Goal: Task Accomplishment & Management: Manage account settings

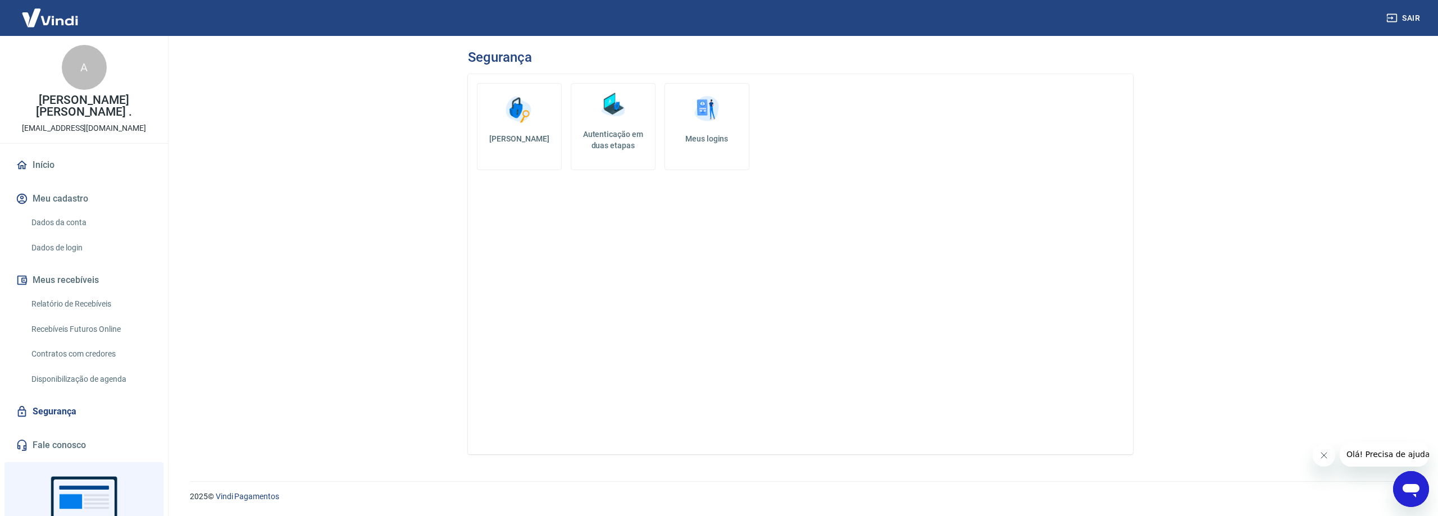
click at [517, 118] on img at bounding box center [519, 110] width 34 height 34
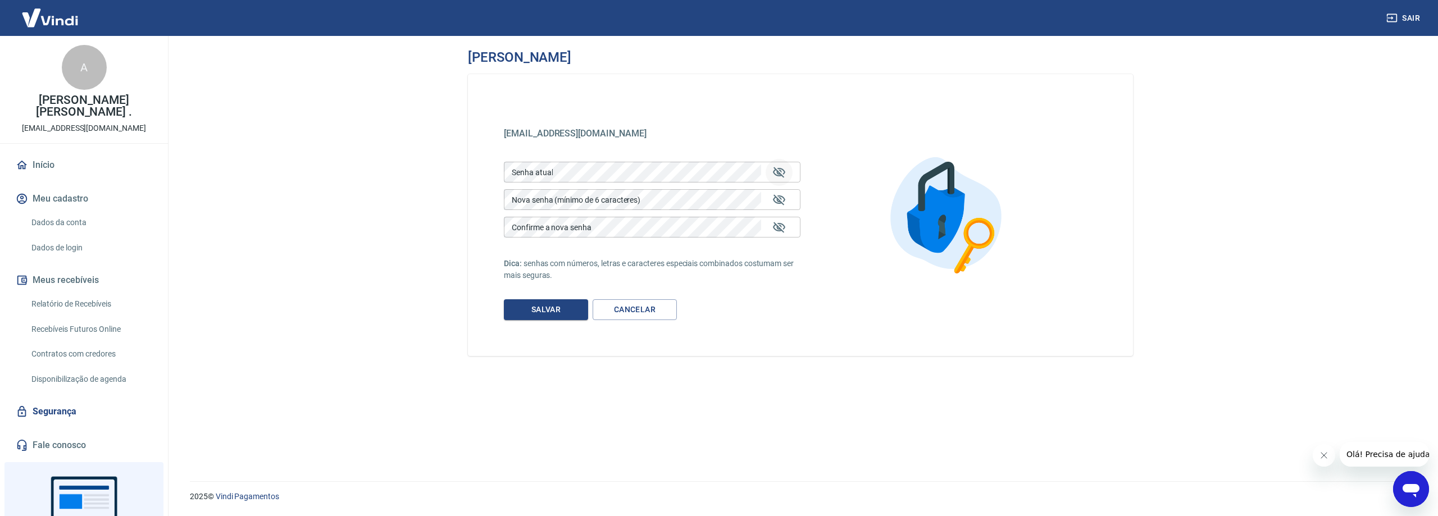
click at [778, 175] on icon "Mostrar/esconder senha" at bounding box center [779, 172] width 12 height 11
click at [558, 192] on div "Nova senha (mínimo de 6 caracteres) Nova senha (mínimo de 6 caracteres)" at bounding box center [652, 199] width 297 height 21
click at [783, 201] on icon "Mostrar/esconder senha" at bounding box center [779, 199] width 13 height 13
click at [788, 233] on button "Mostrar/esconder senha" at bounding box center [779, 227] width 27 height 27
click at [556, 315] on button "Salvar" at bounding box center [546, 309] width 84 height 21
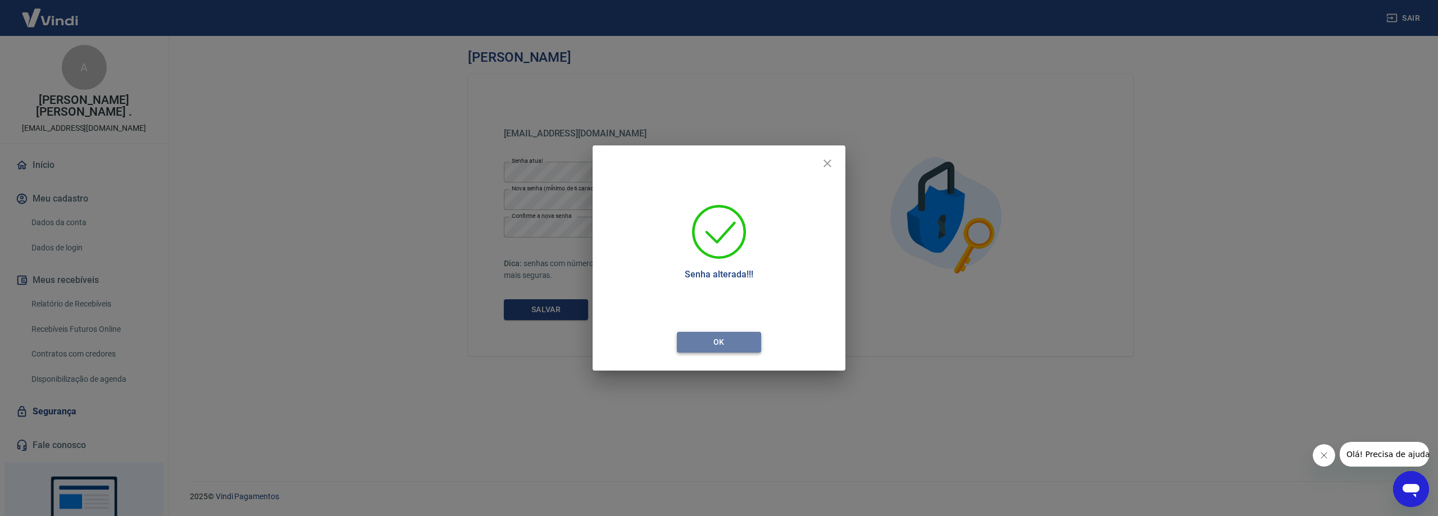
click at [734, 347] on button "Ok" at bounding box center [719, 342] width 84 height 21
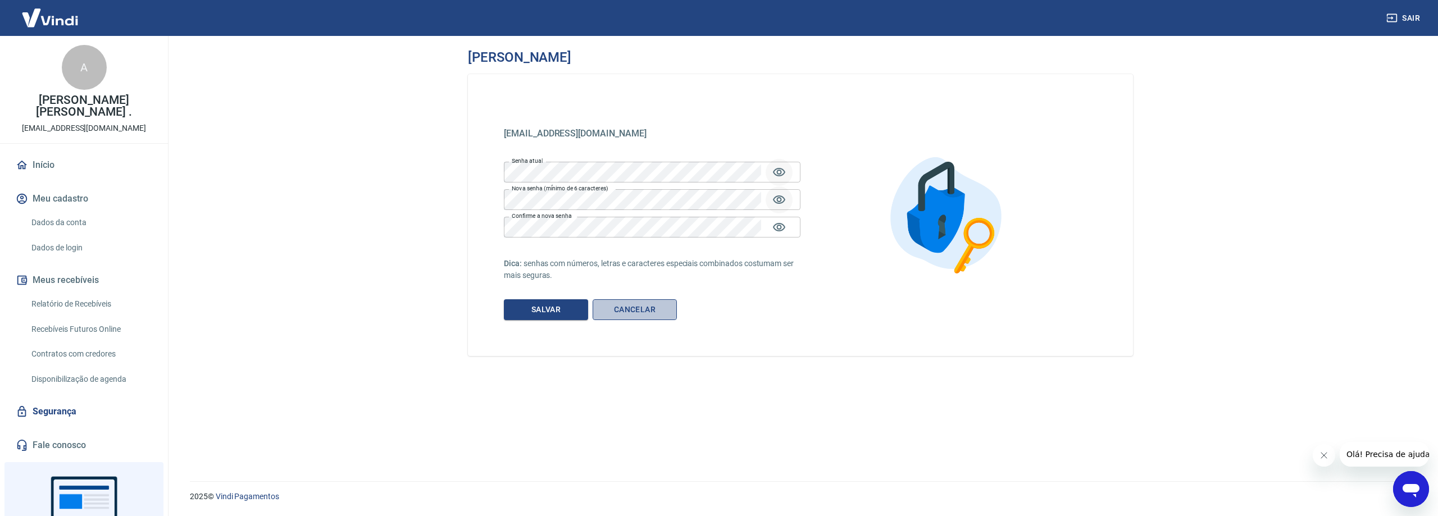
click at [648, 309] on link "Cancelar" at bounding box center [635, 309] width 84 height 21
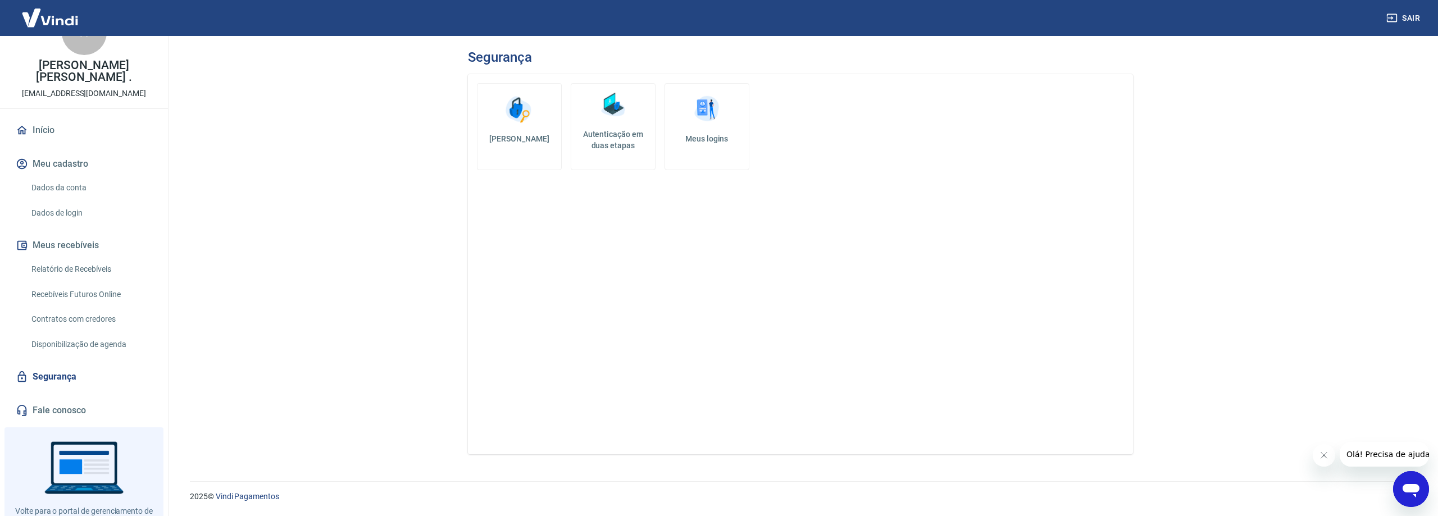
scroll to position [78, 0]
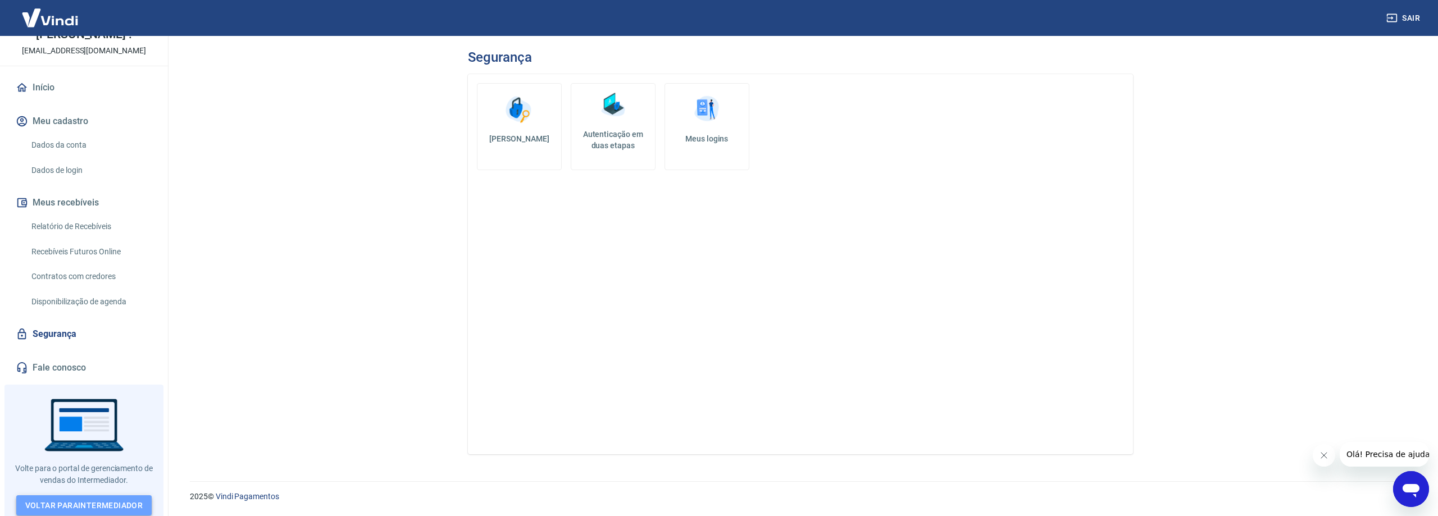
click at [81, 502] on link "Voltar para Intermediador" at bounding box center [84, 506] width 136 height 21
